Goal: Information Seeking & Learning: Check status

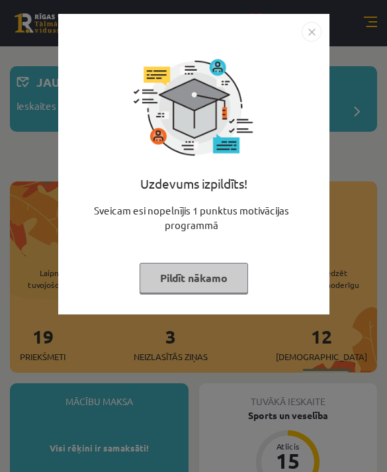
click at [230, 281] on button "Pildīt nākamo" at bounding box center [194, 278] width 109 height 30
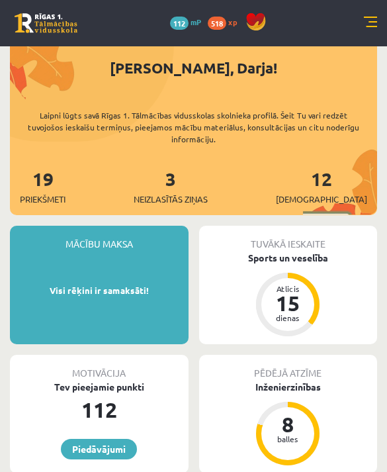
scroll to position [151, 0]
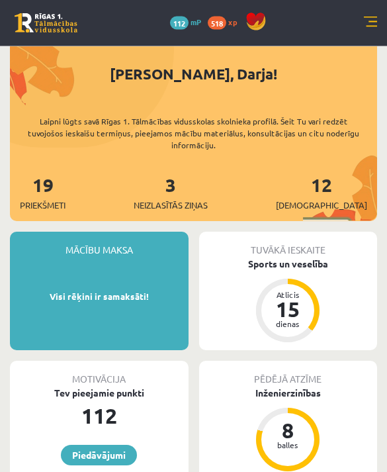
click at [365, 23] on link at bounding box center [370, 23] width 13 height 13
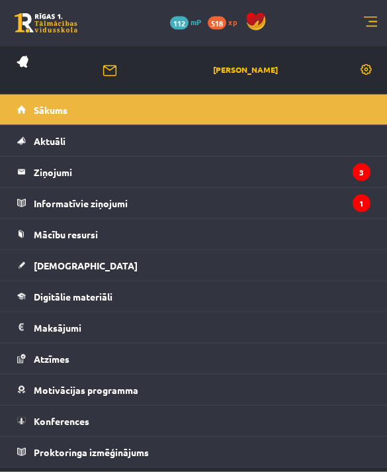
scroll to position [152, 0]
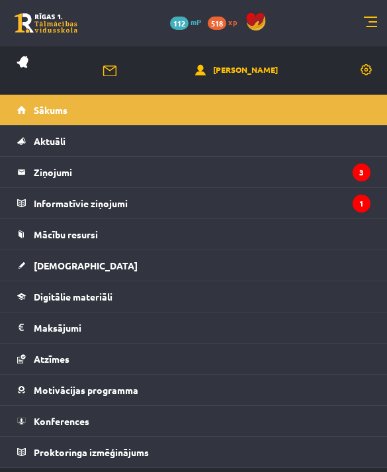
click at [326, 169] on legend "Ziņojumi 3" at bounding box center [202, 172] width 337 height 30
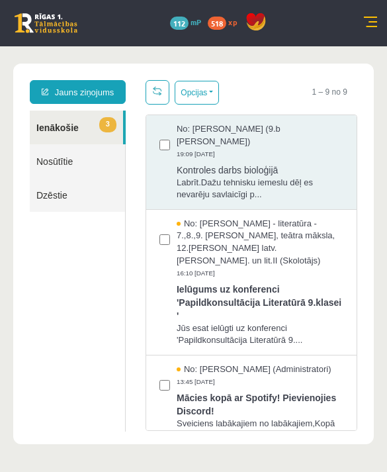
scroll to position [3, 0]
click at [305, 459] on span "No: [PERSON_NAME] - latviešu valoda (OPT) (Skolotājs)" at bounding box center [260, 471] width 167 height 24
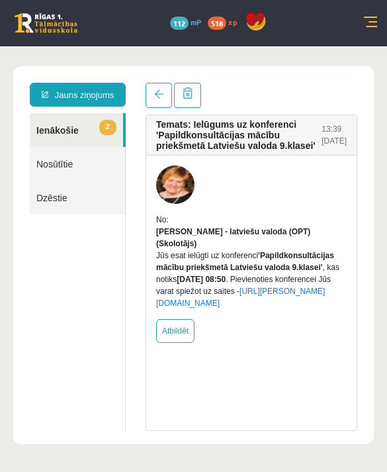
scroll to position [0, 0]
click at [160, 100] on link at bounding box center [159, 95] width 26 height 25
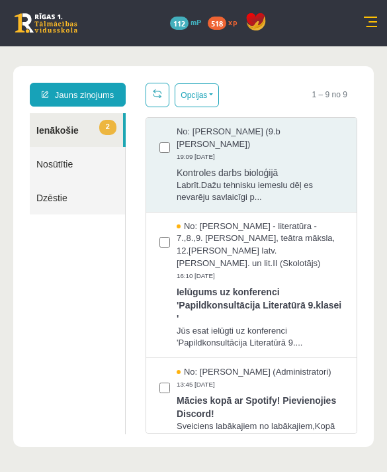
click at [304, 390] on span "Mācies kopā ar Spotify! Pievienojies Discord!" at bounding box center [260, 405] width 167 height 30
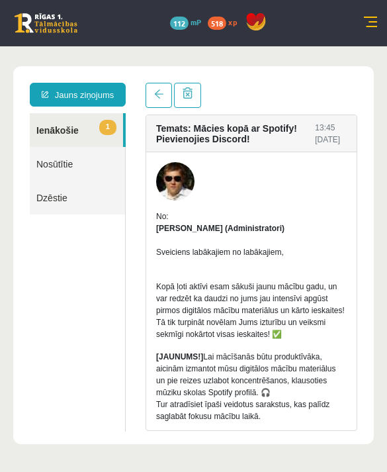
click at [158, 96] on span at bounding box center [158, 93] width 9 height 9
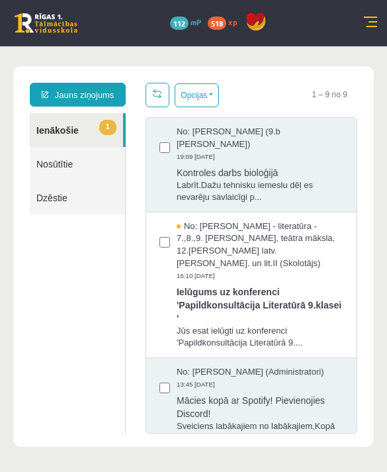
click at [303, 236] on span "No: [PERSON_NAME] - literatūra - 7.,8.,9. [PERSON_NAME], teātra māksla, 12.[PER…" at bounding box center [260, 244] width 167 height 49
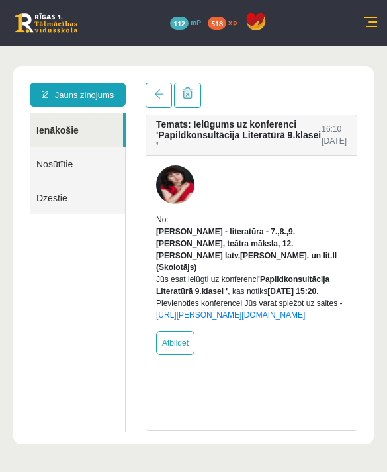
click at [161, 105] on link at bounding box center [159, 95] width 26 height 25
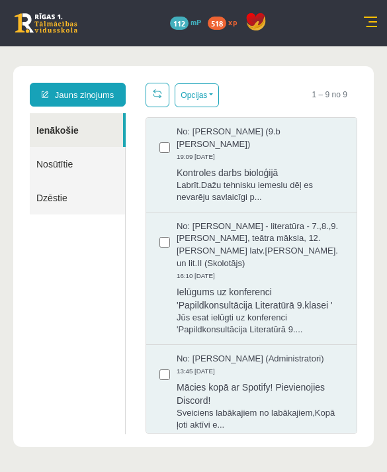
click at [369, 21] on link at bounding box center [370, 23] width 13 height 13
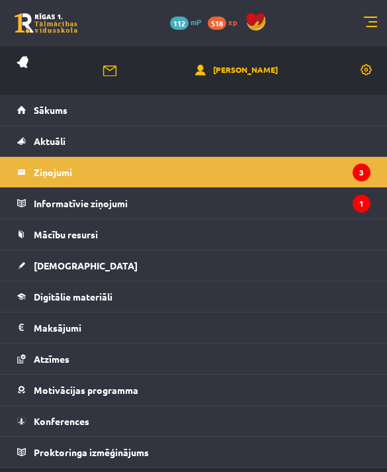
click at [317, 194] on legend "Informatīvie ziņojumi 1" at bounding box center [202, 203] width 337 height 30
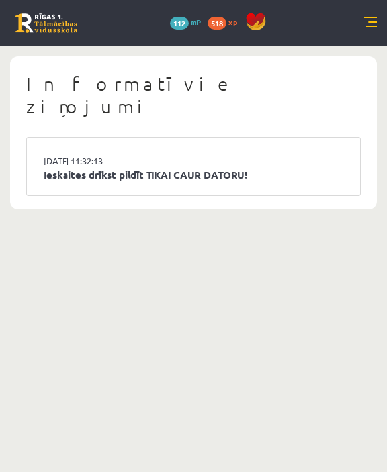
click at [338, 167] on link "Ieskaites drīkst pildīt TIKAI CAUR DATORU!" at bounding box center [194, 174] width 300 height 15
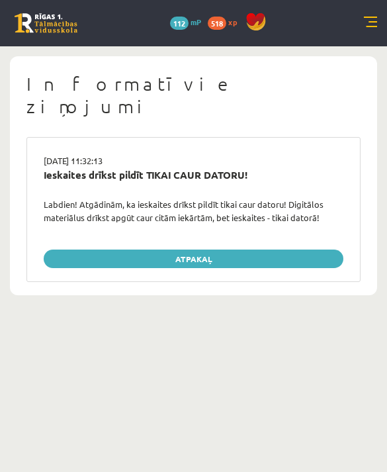
click at [369, 23] on link at bounding box center [370, 23] width 13 height 13
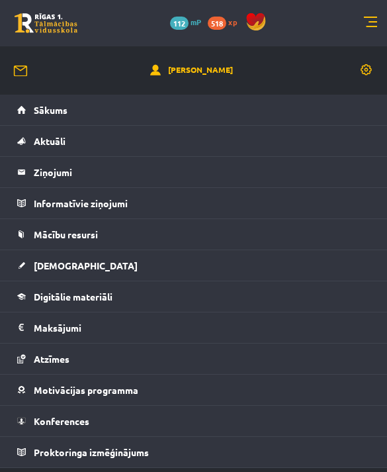
click at [199, 262] on link "[DEMOGRAPHIC_DATA]" at bounding box center [193, 265] width 353 height 30
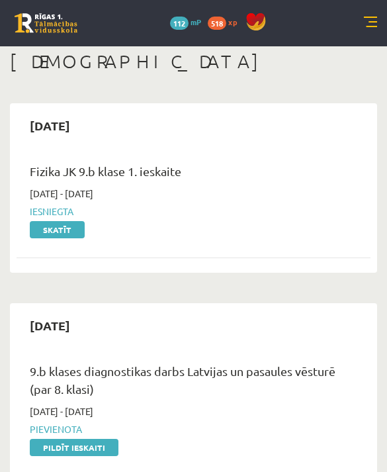
scroll to position [4, 0]
